Goal: Book appointment/travel/reservation

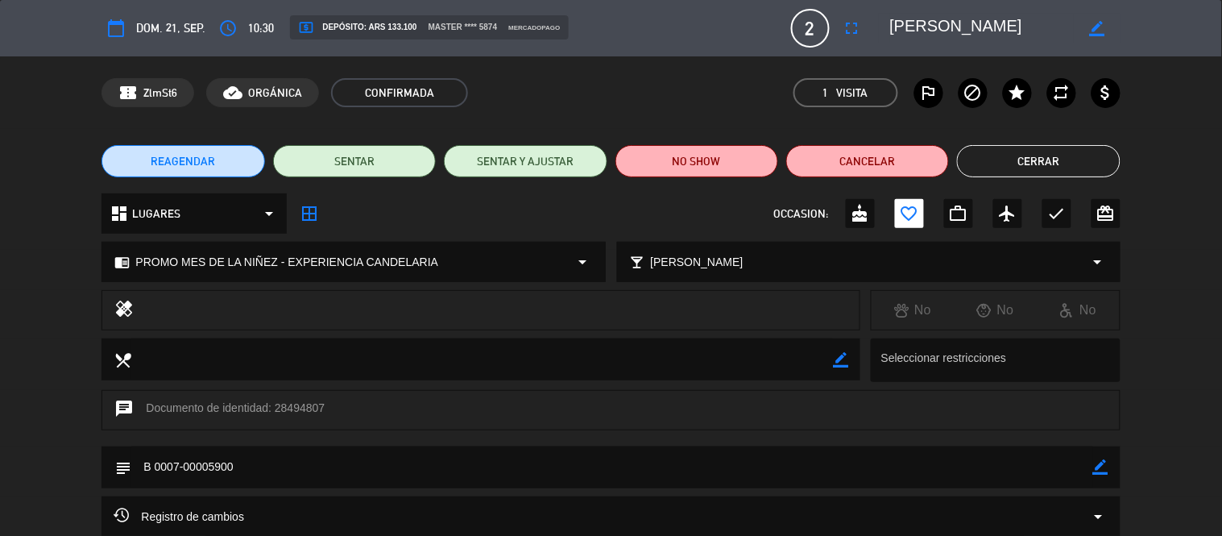
scroll to position [66, 0]
click at [1045, 159] on button "Cerrar" at bounding box center [1038, 161] width 163 height 32
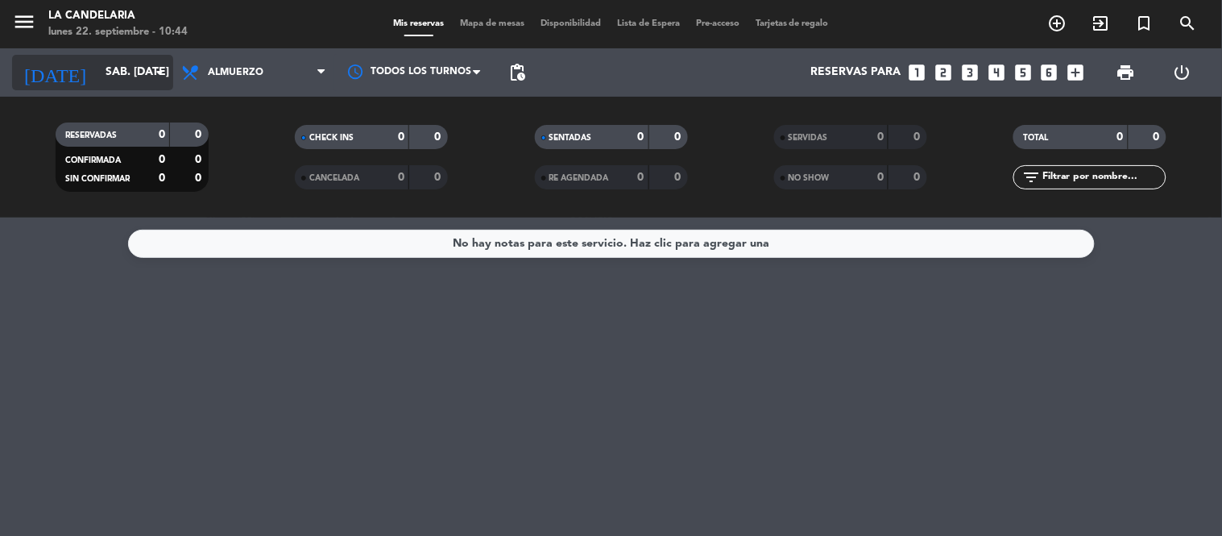
click at [97, 83] on input "sáb. [DATE]" at bounding box center [173, 72] width 153 height 29
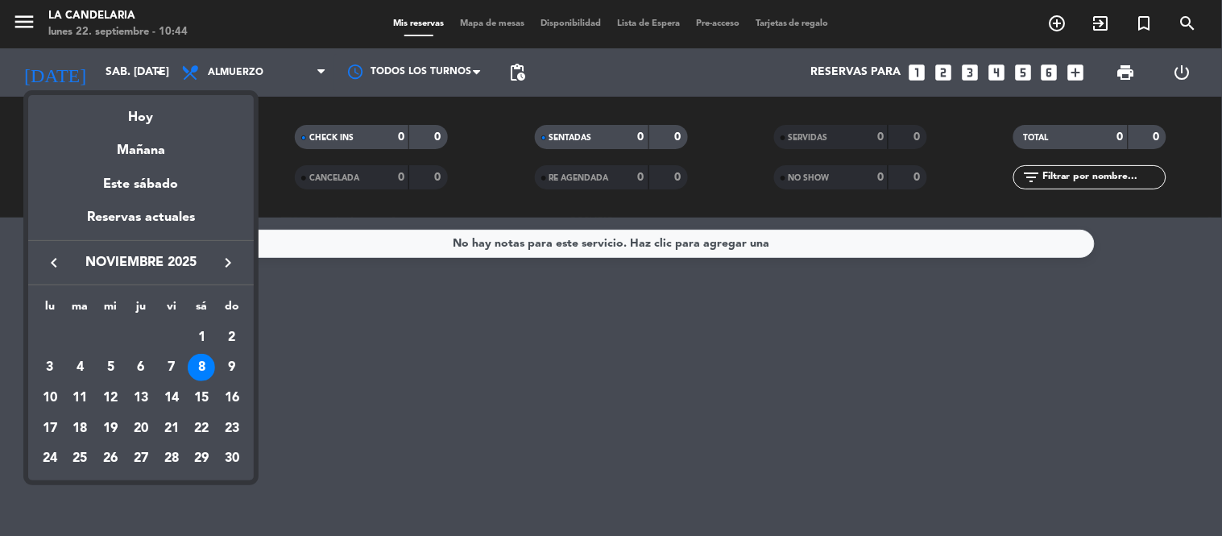
click at [47, 255] on icon "keyboard_arrow_left" at bounding box center [53, 262] width 19 height 19
click at [236, 433] on div "21" at bounding box center [231, 428] width 27 height 27
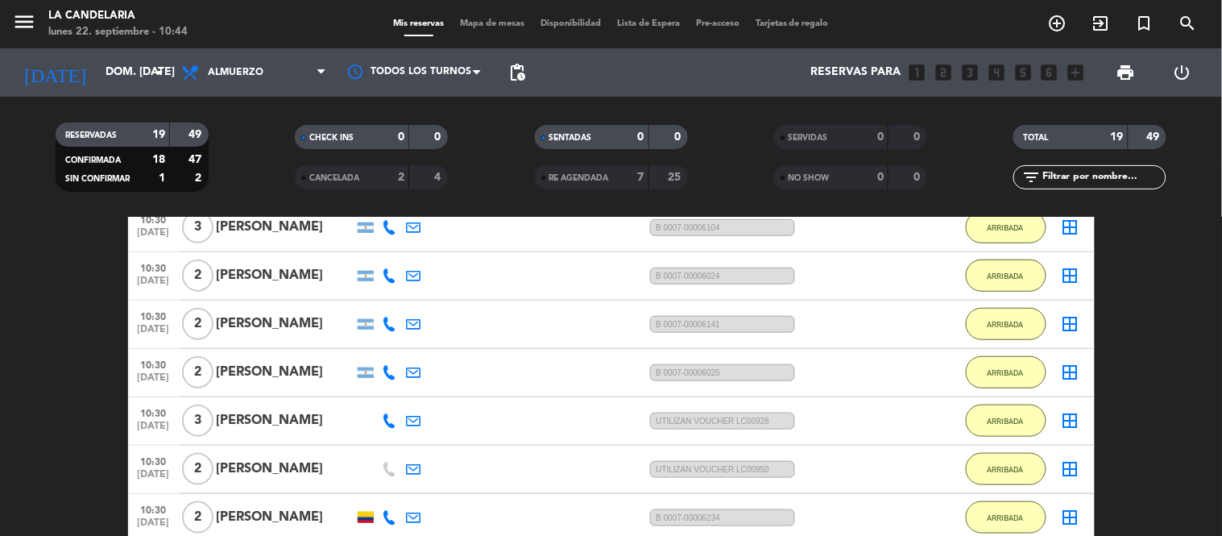
scroll to position [268, 0]
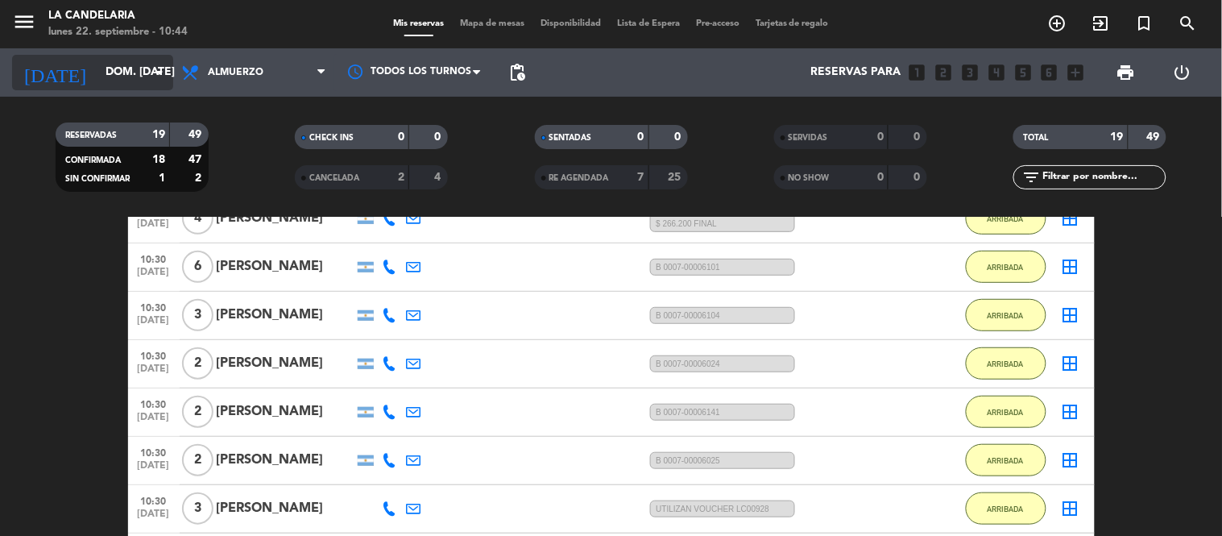
click at [142, 78] on input "dom. [DATE]" at bounding box center [173, 72] width 153 height 29
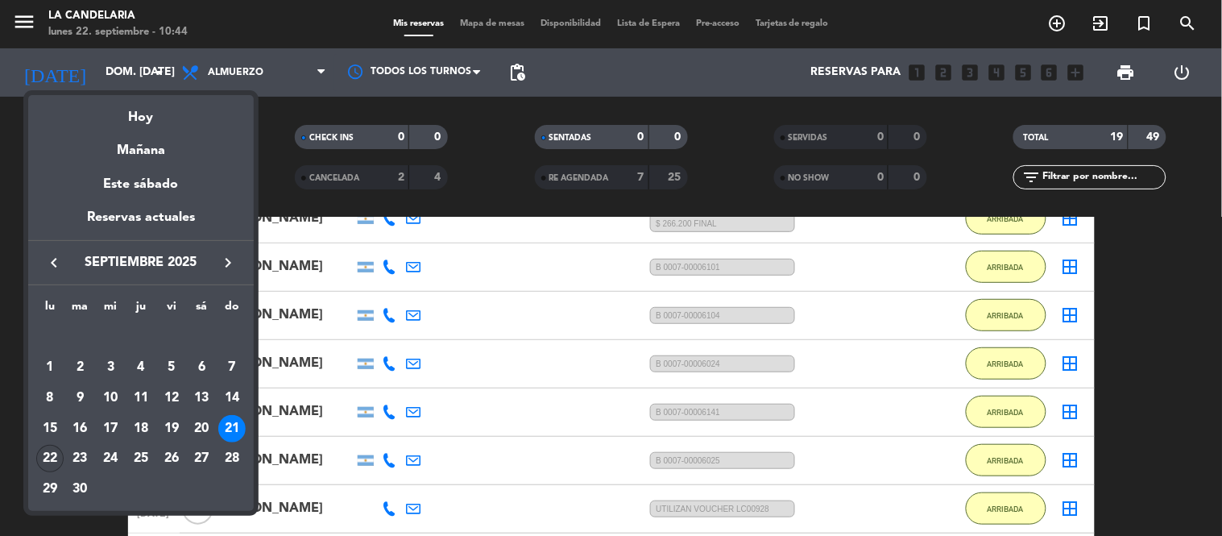
click at [51, 459] on div "22" at bounding box center [49, 458] width 27 height 27
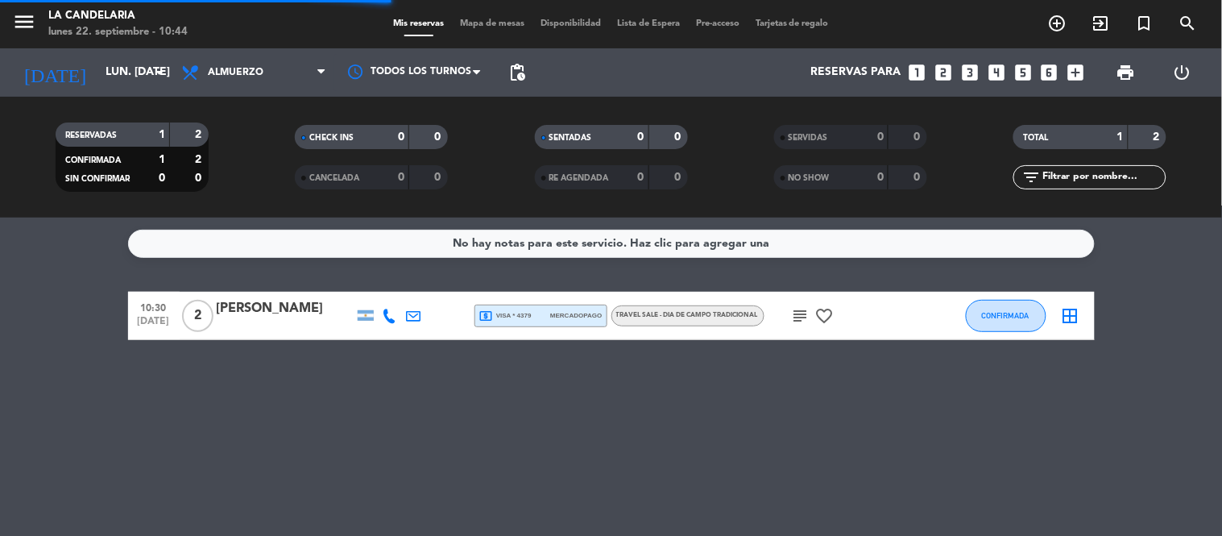
scroll to position [0, 0]
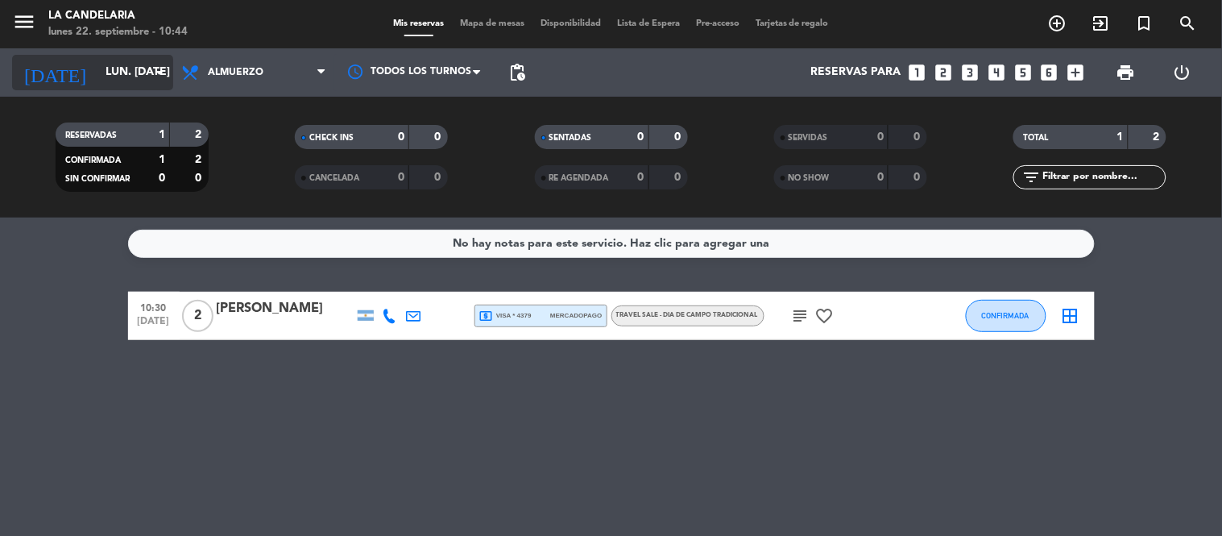
click at [97, 73] on input "lun. [DATE]" at bounding box center [173, 72] width 153 height 29
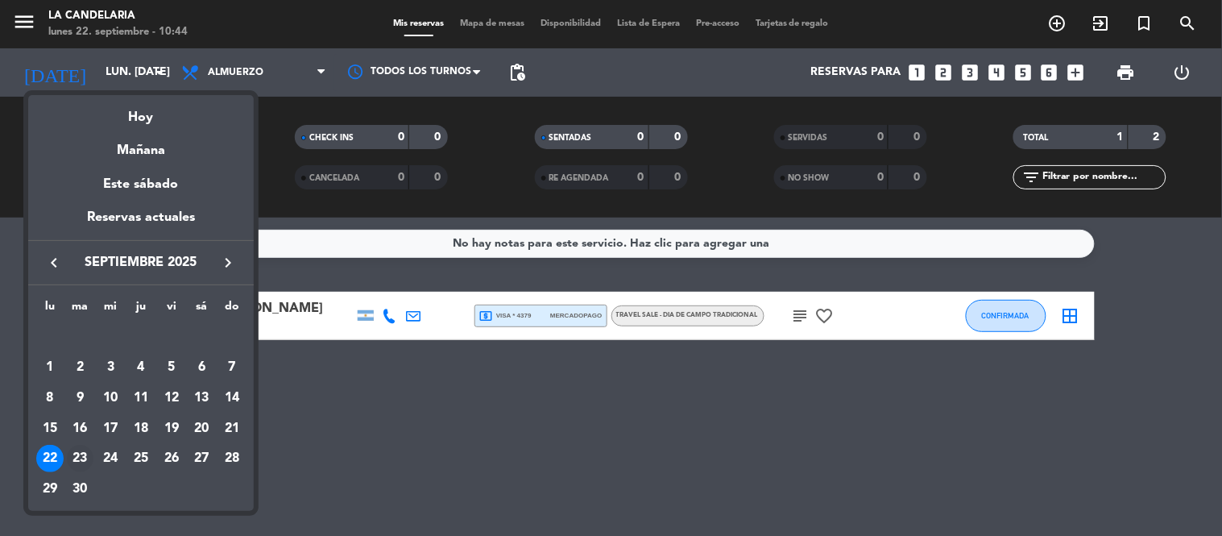
click at [85, 457] on div "23" at bounding box center [80, 458] width 27 height 27
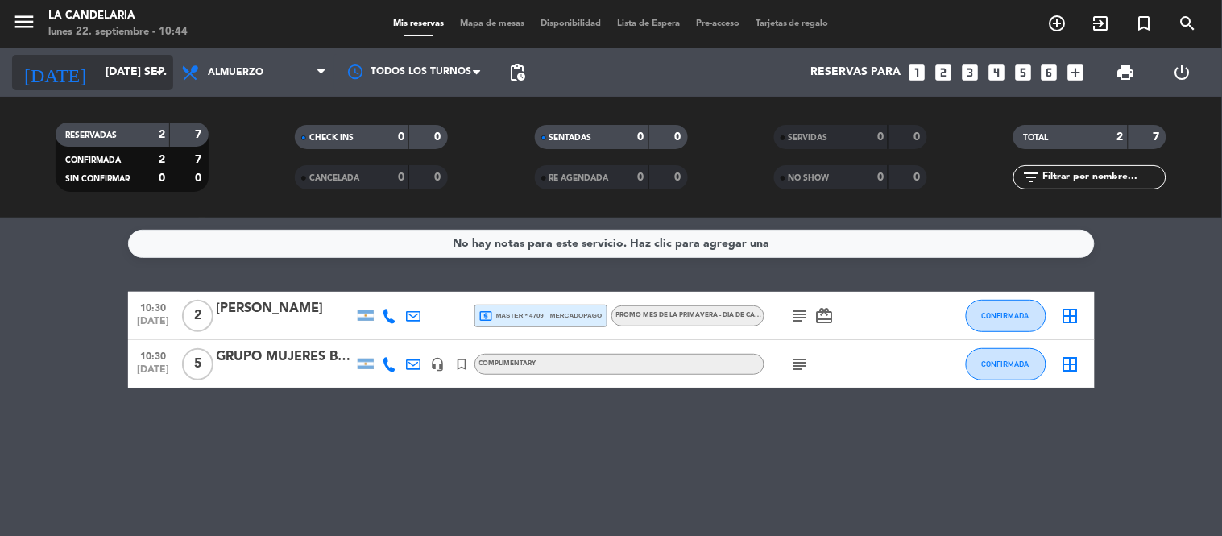
click at [115, 75] on input "[DATE] sep." at bounding box center [173, 72] width 153 height 29
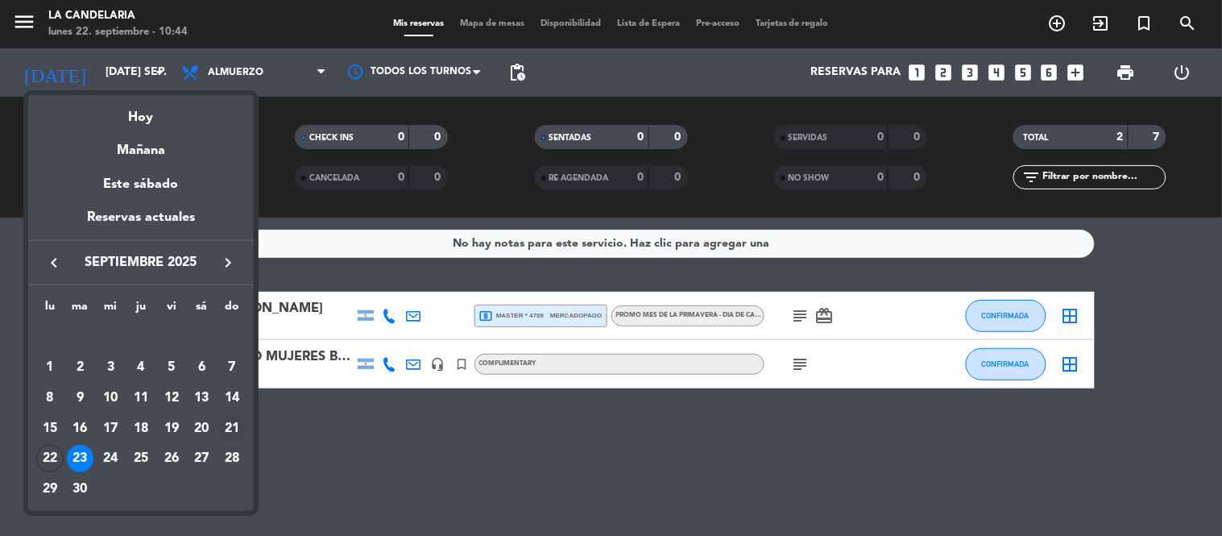
click at [229, 424] on div "21" at bounding box center [231, 428] width 27 height 27
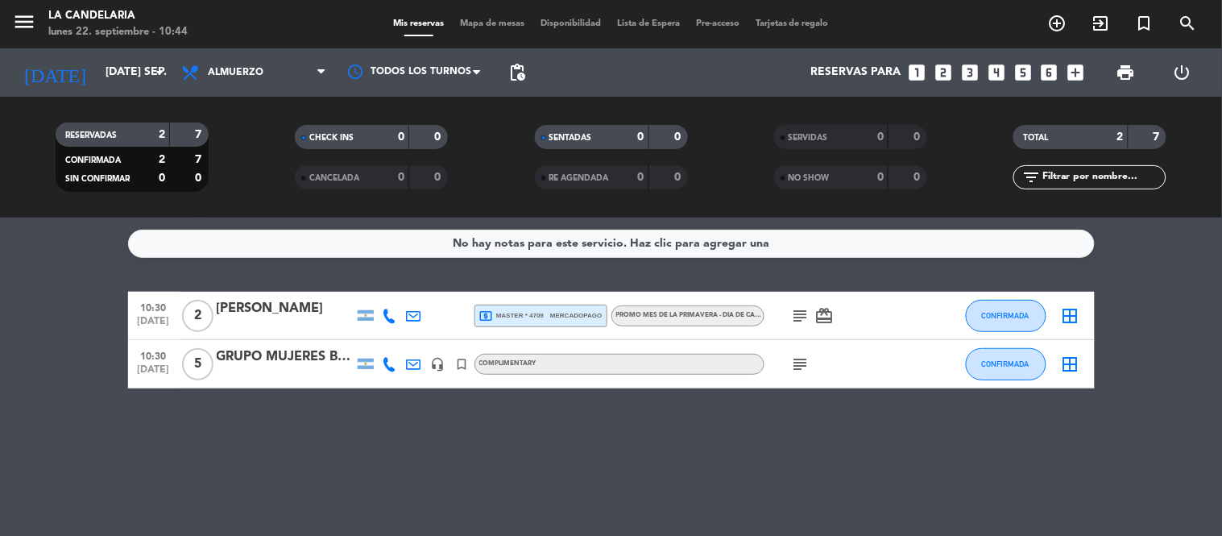
type input "dom. [DATE]"
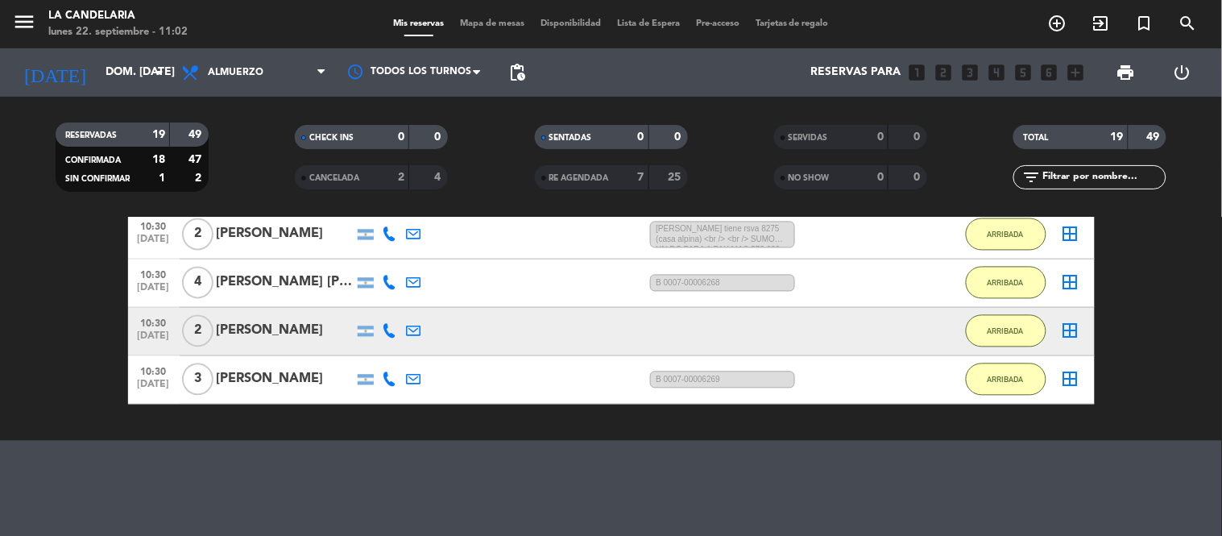
scroll to position [899, 0]
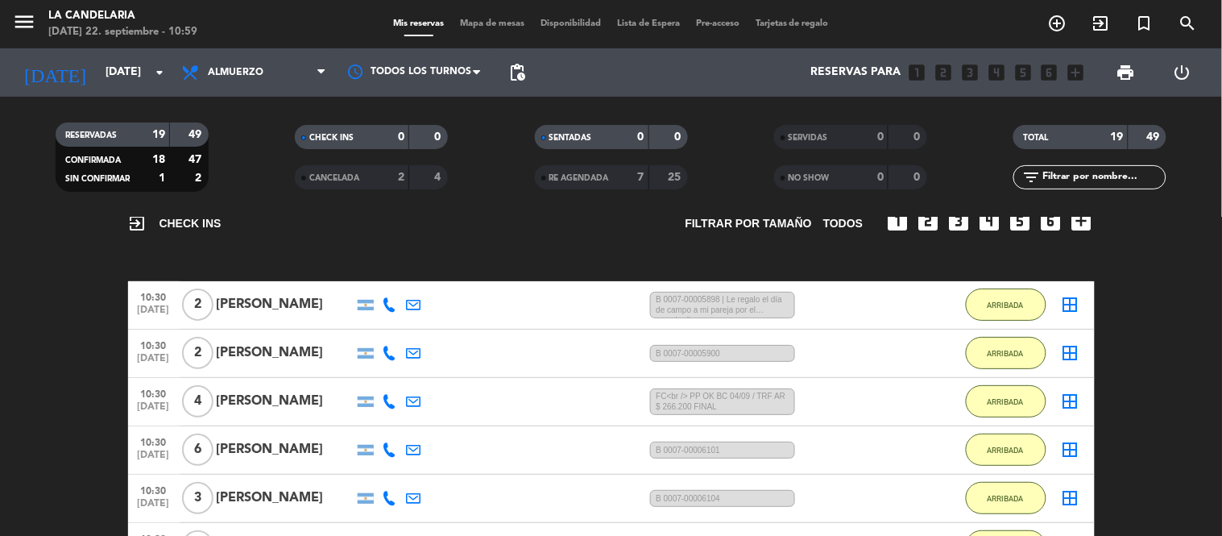
scroll to position [89, 0]
